Goal: Task Accomplishment & Management: Manage account settings

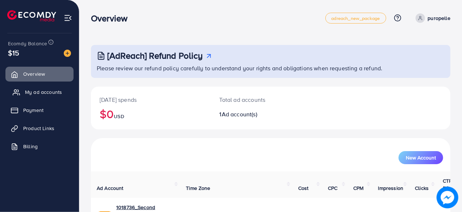
click at [36, 87] on link "My ad accounts" at bounding box center [39, 92] width 68 height 14
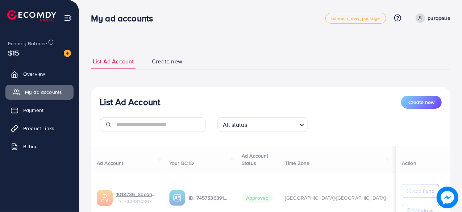
click at [54, 90] on span "My ad accounts" at bounding box center [43, 91] width 37 height 7
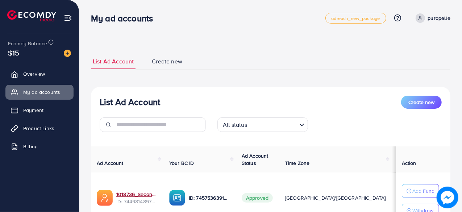
click at [149, 193] on link "1018736_Second Account_1734545203017" at bounding box center [136, 194] width 41 height 7
click at [51, 69] on link "Overview" at bounding box center [39, 74] width 68 height 14
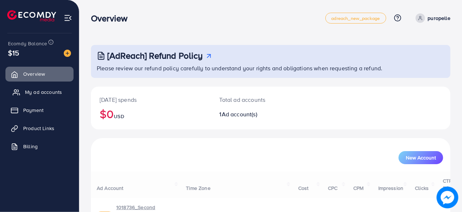
click at [42, 93] on span "My ad accounts" at bounding box center [43, 91] width 37 height 7
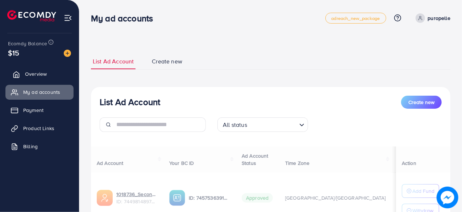
click at [46, 76] on span "Overview" at bounding box center [36, 73] width 22 height 7
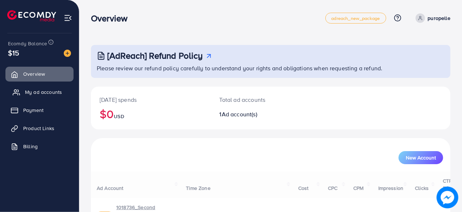
click at [43, 89] on span "My ad accounts" at bounding box center [43, 91] width 37 height 7
